Goal: Task Accomplishment & Management: Manage account settings

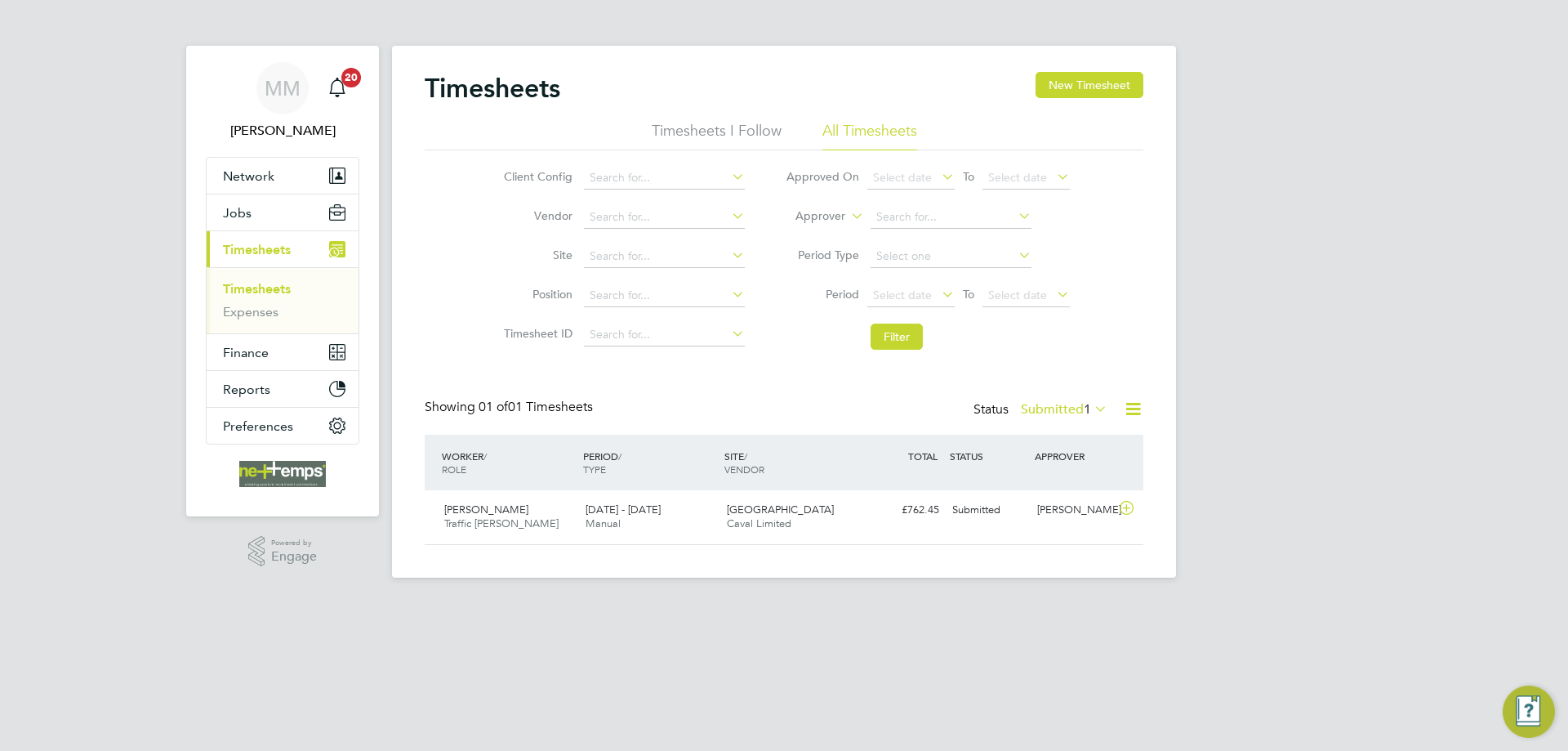
scroll to position [42, 143]
click at [1084, 413] on span "1" at bounding box center [1087, 409] width 7 height 16
click at [1053, 438] on li "All" at bounding box center [1061, 438] width 75 height 23
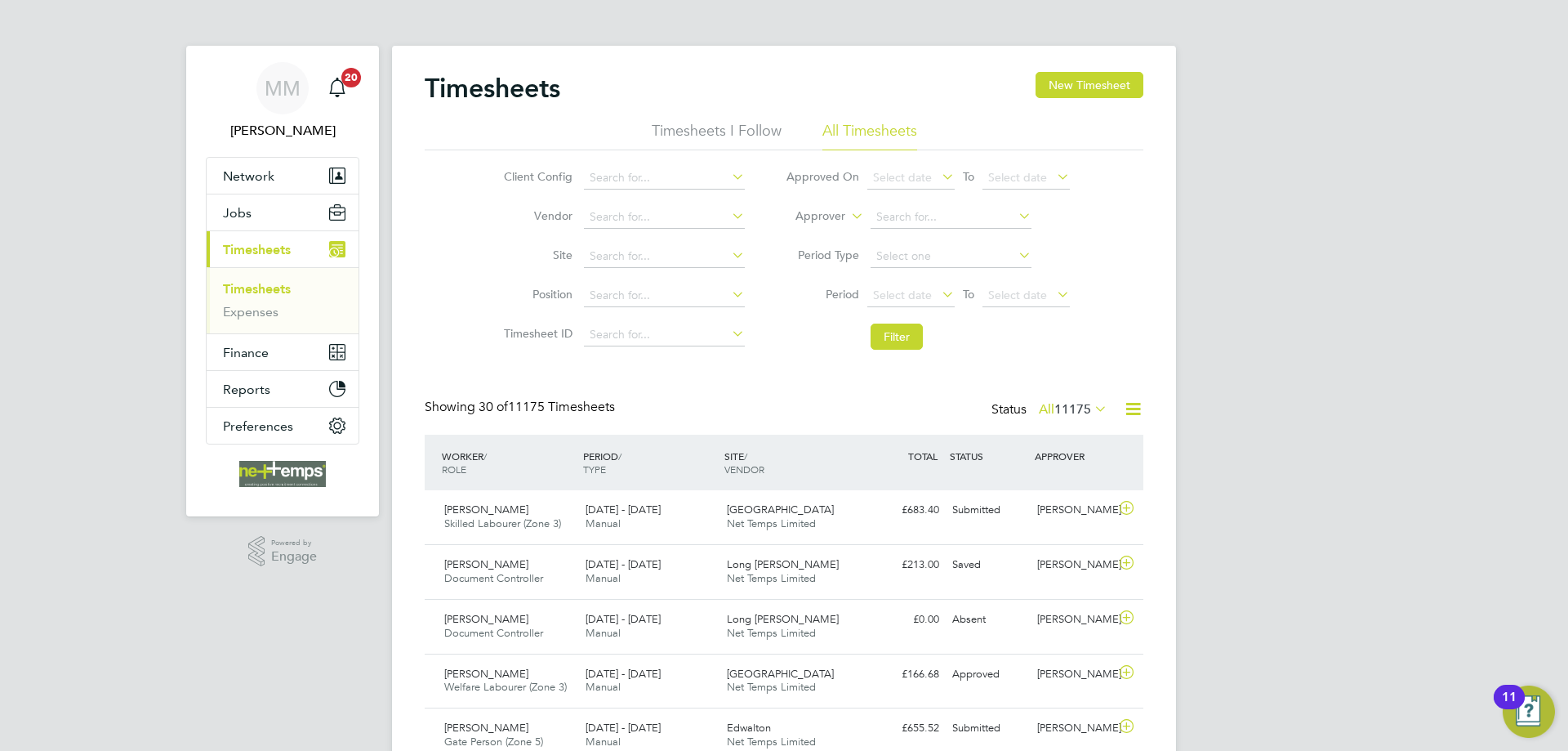
scroll to position [0, 0]
click at [1020, 565] on div "Saved" at bounding box center [988, 564] width 85 height 27
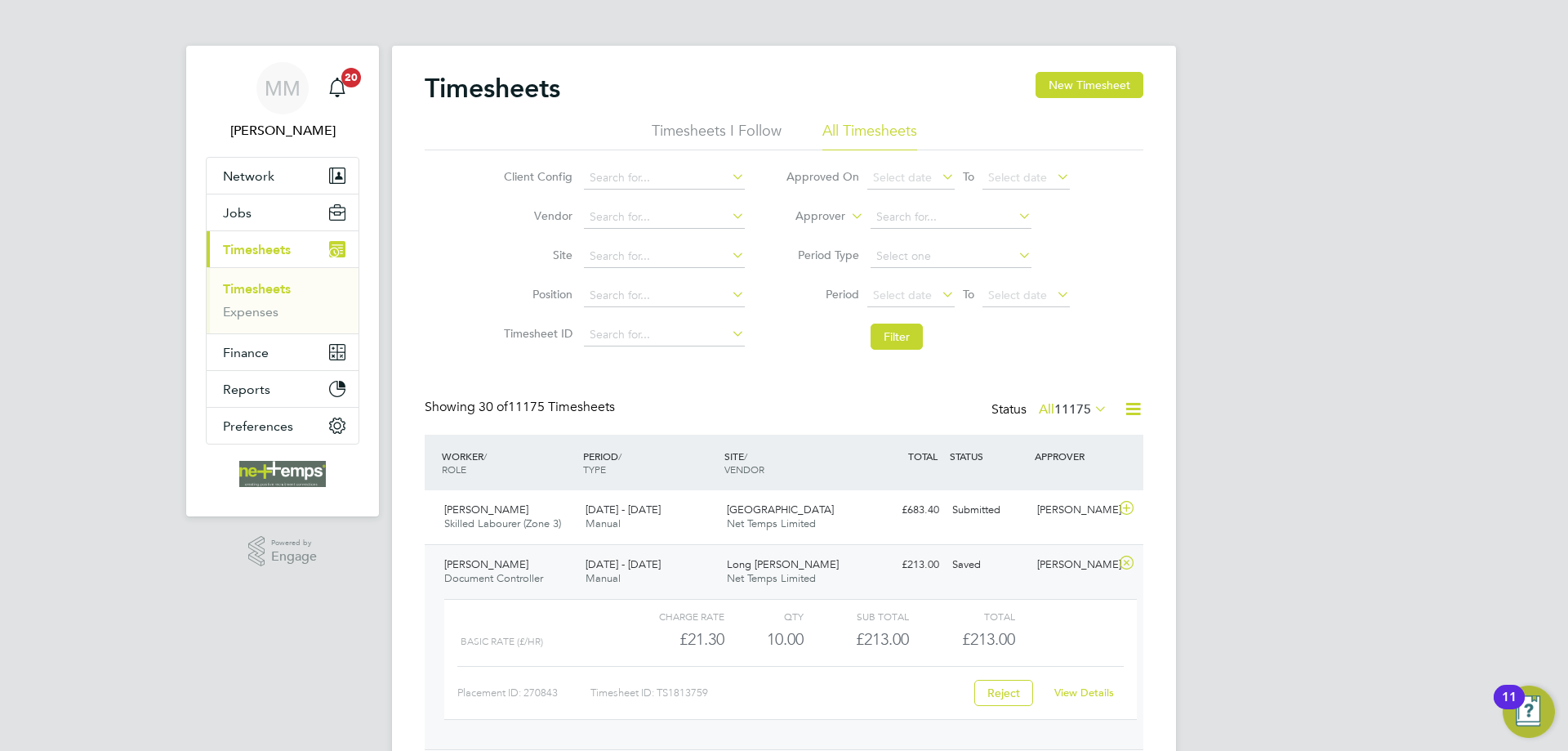
click at [1082, 690] on link "View Details" at bounding box center [1085, 692] width 60 height 14
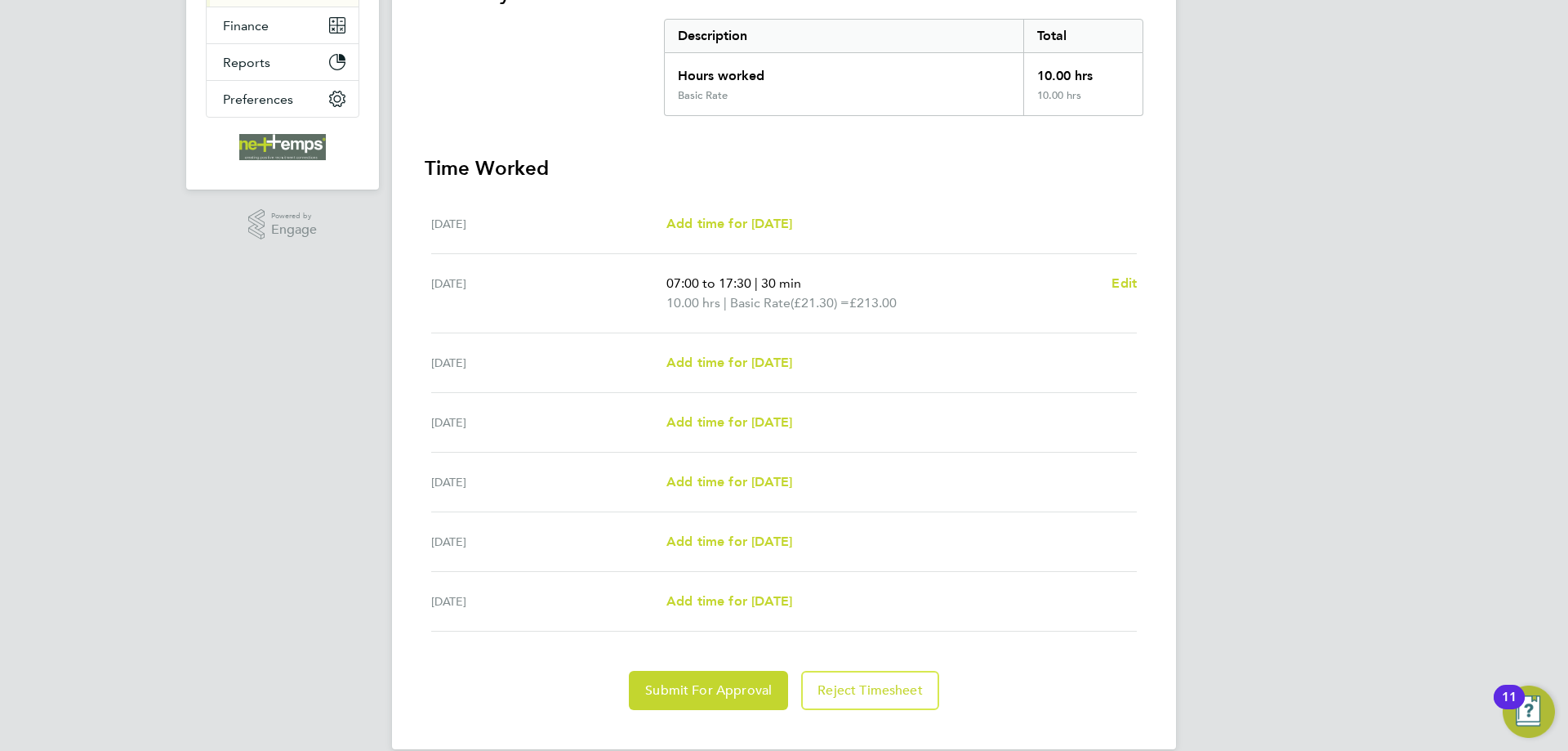
scroll to position [351, 0]
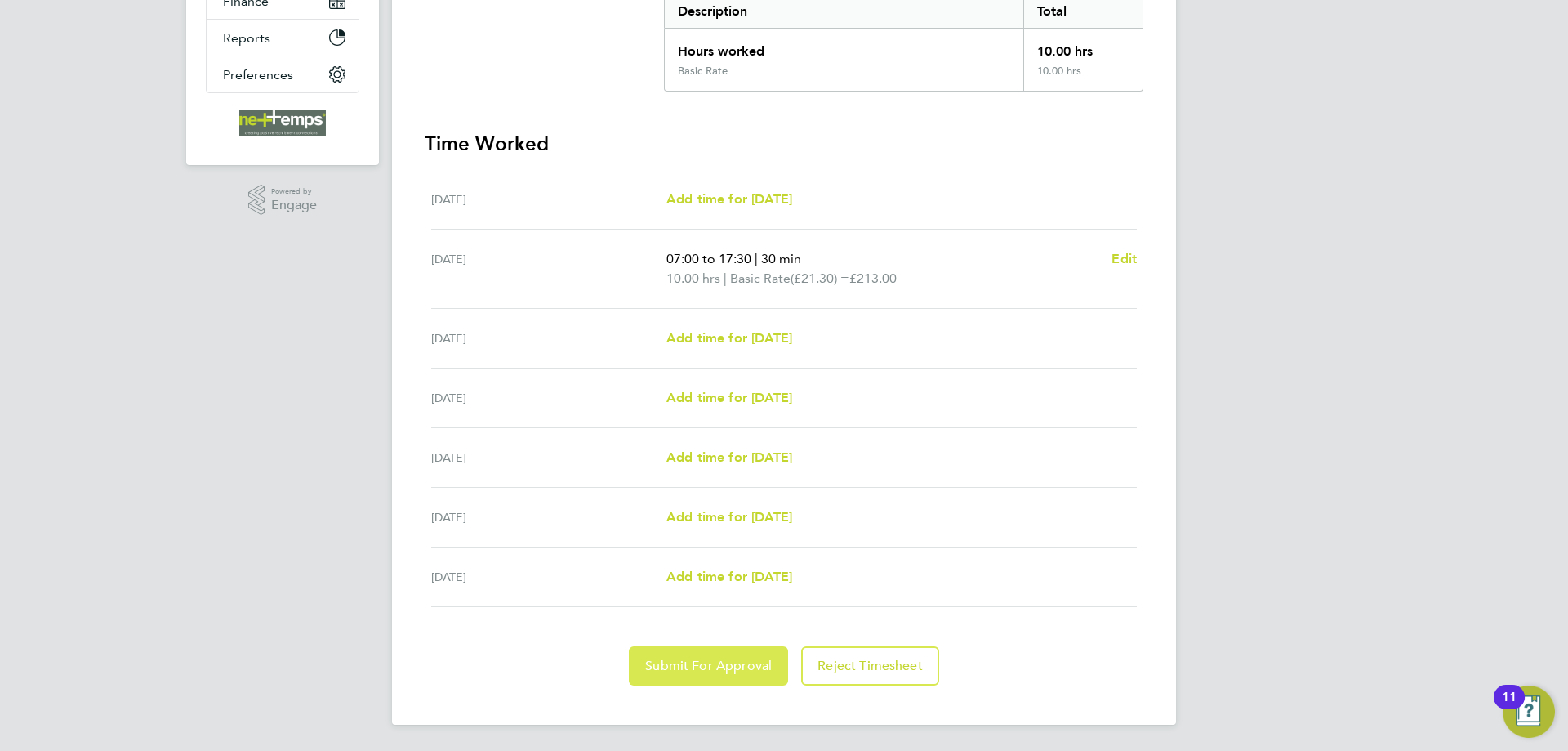
click at [739, 672] on span "Submit For Approval" at bounding box center [708, 665] width 127 height 16
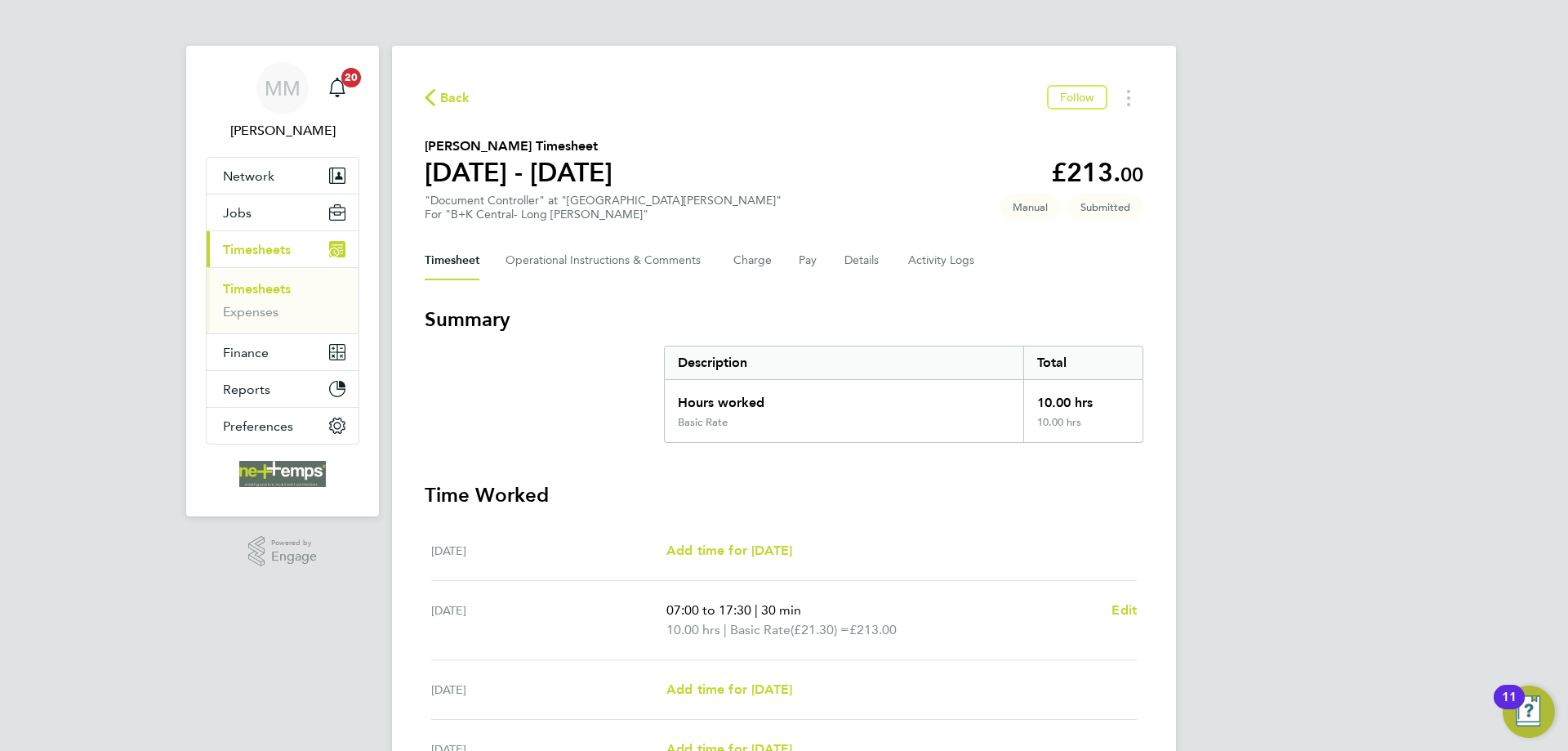
click at [258, 291] on link "Timesheets" at bounding box center [257, 289] width 68 height 16
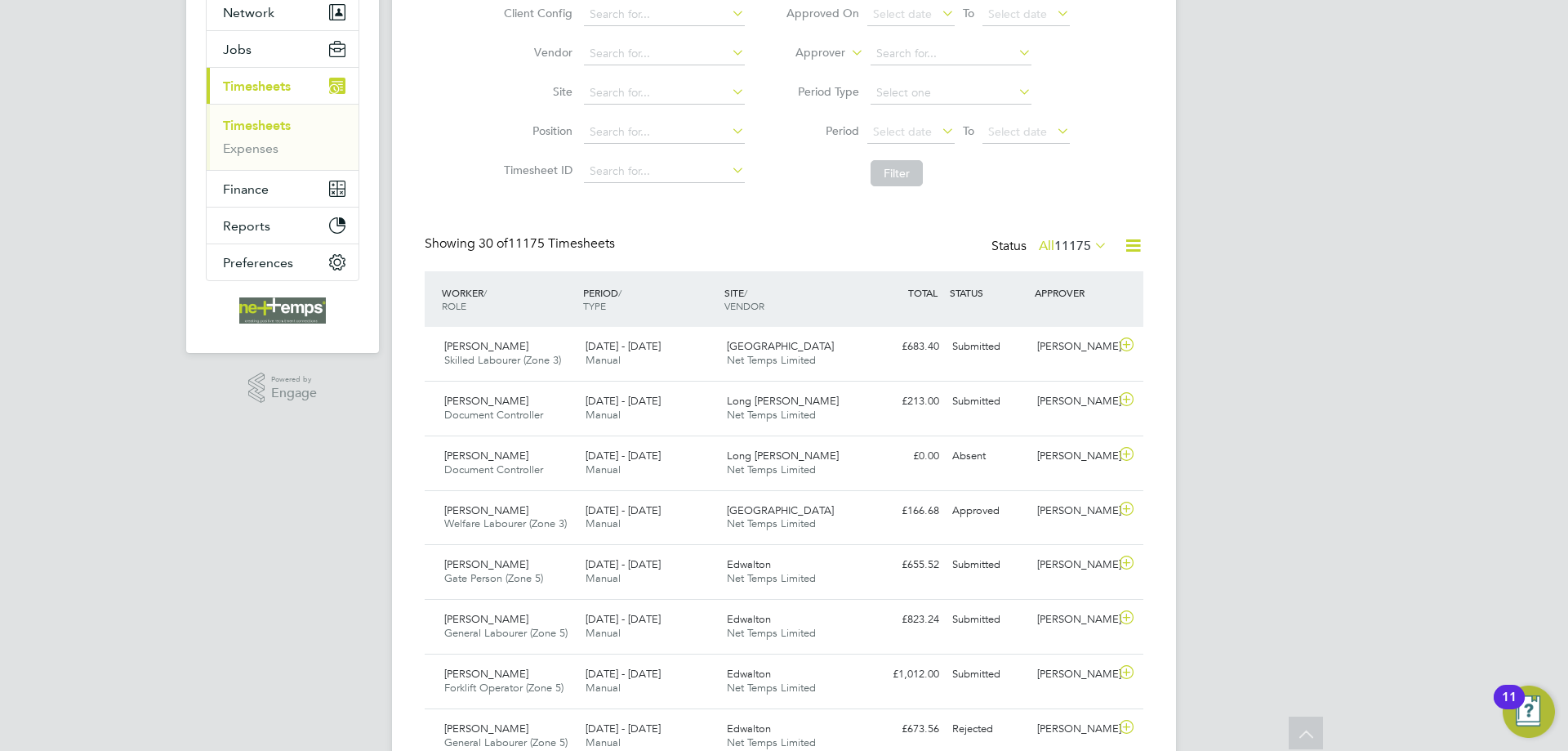
click at [1078, 243] on span "11175" at bounding box center [1073, 245] width 37 height 16
click at [1055, 269] on li "All" at bounding box center [1045, 274] width 75 height 23
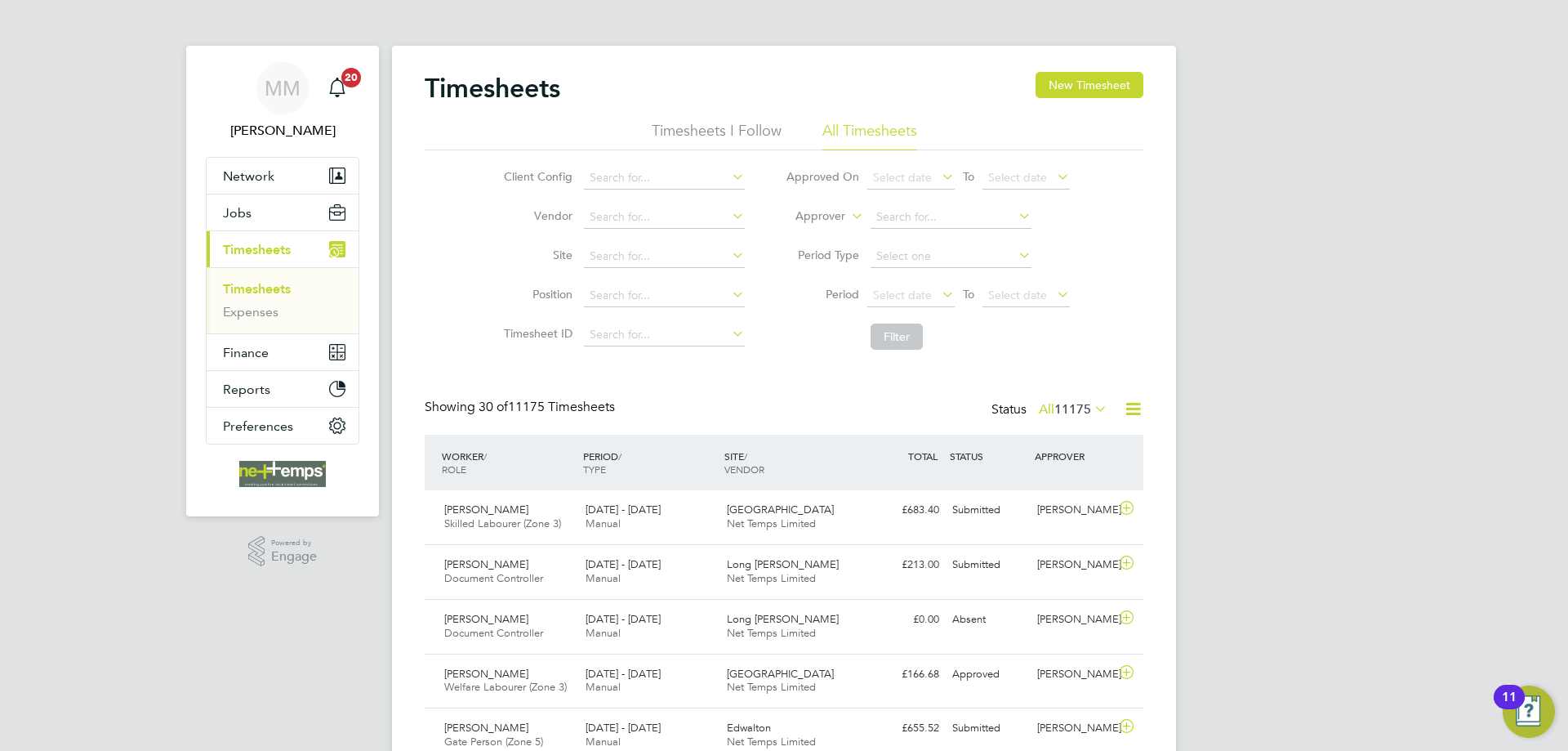
click at [285, 287] on link "Timesheets" at bounding box center [257, 289] width 68 height 16
